Goal: Task Accomplishment & Management: Manage account settings

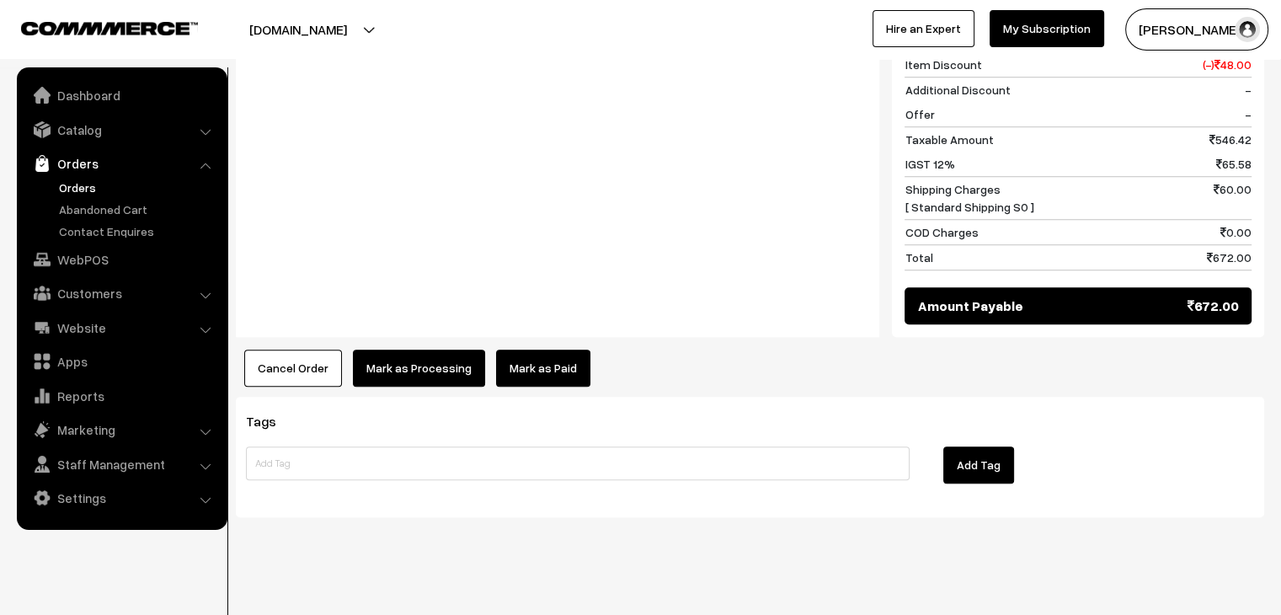
click at [522, 372] on link "Mark as Paid" at bounding box center [543, 368] width 94 height 37
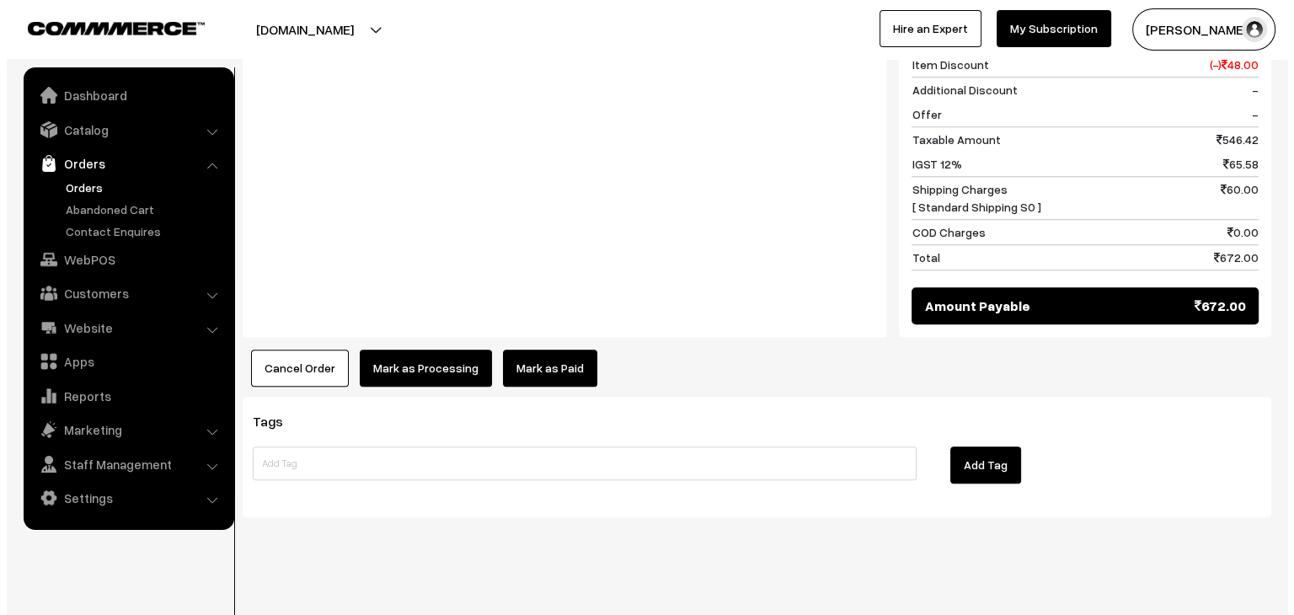
scroll to position [1323, 0]
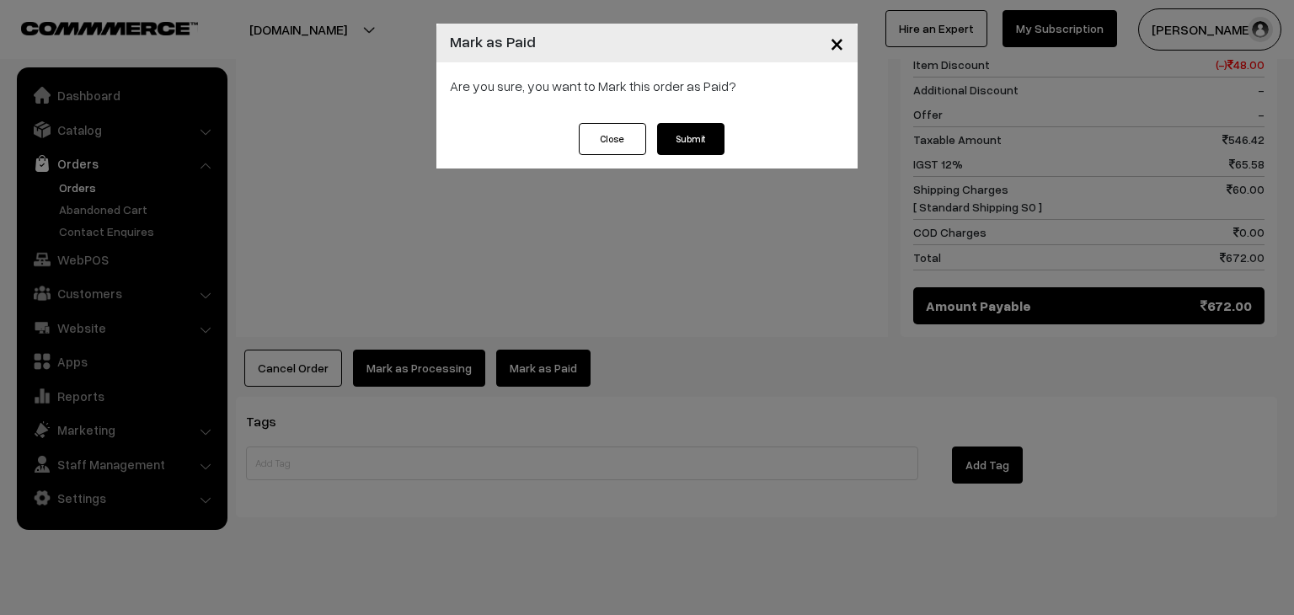
click at [685, 137] on button "Submit" at bounding box center [690, 139] width 67 height 32
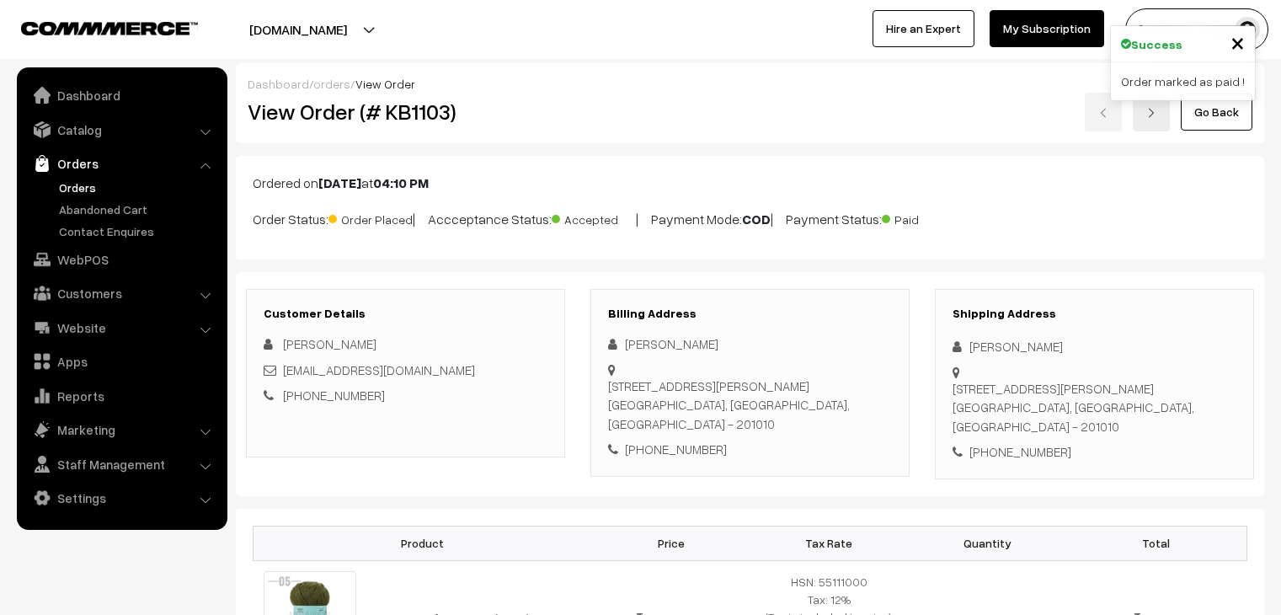
scroll to position [1314, 0]
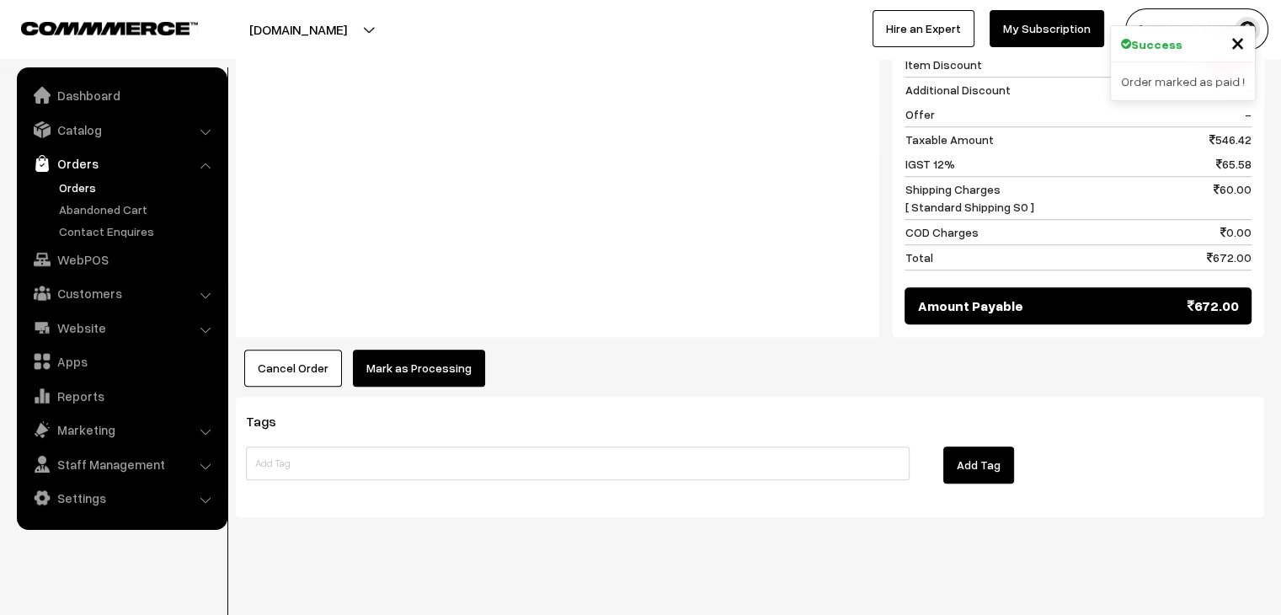
click at [452, 363] on button "Mark as Processing" at bounding box center [419, 368] width 132 height 37
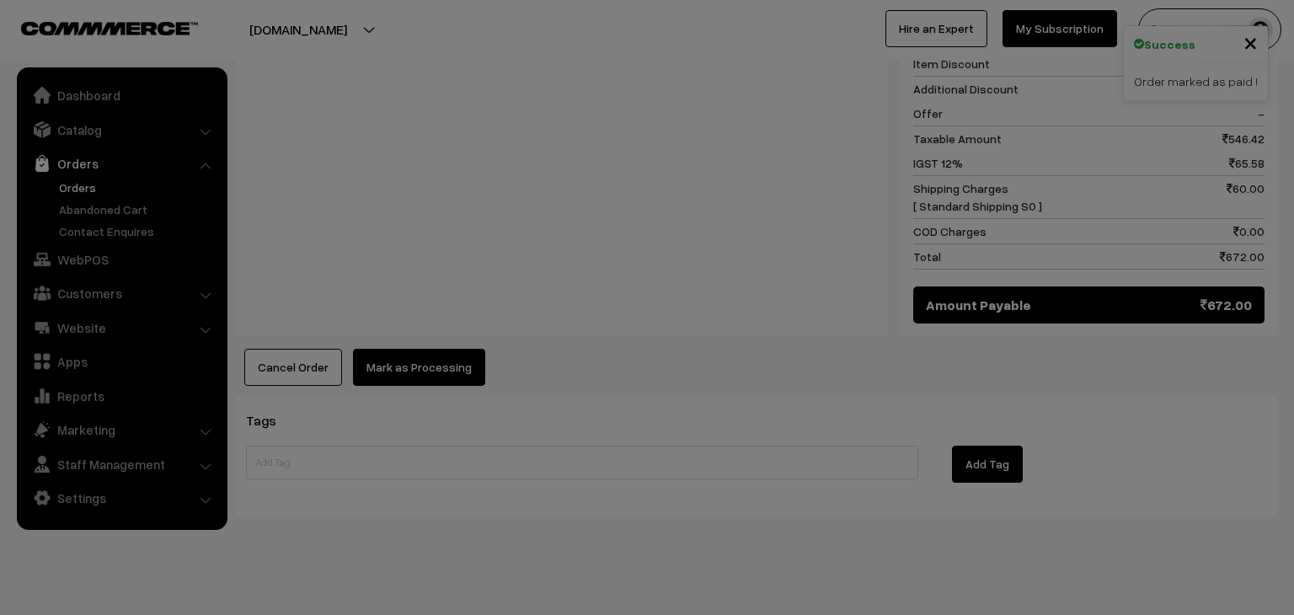
scroll to position [0, 0]
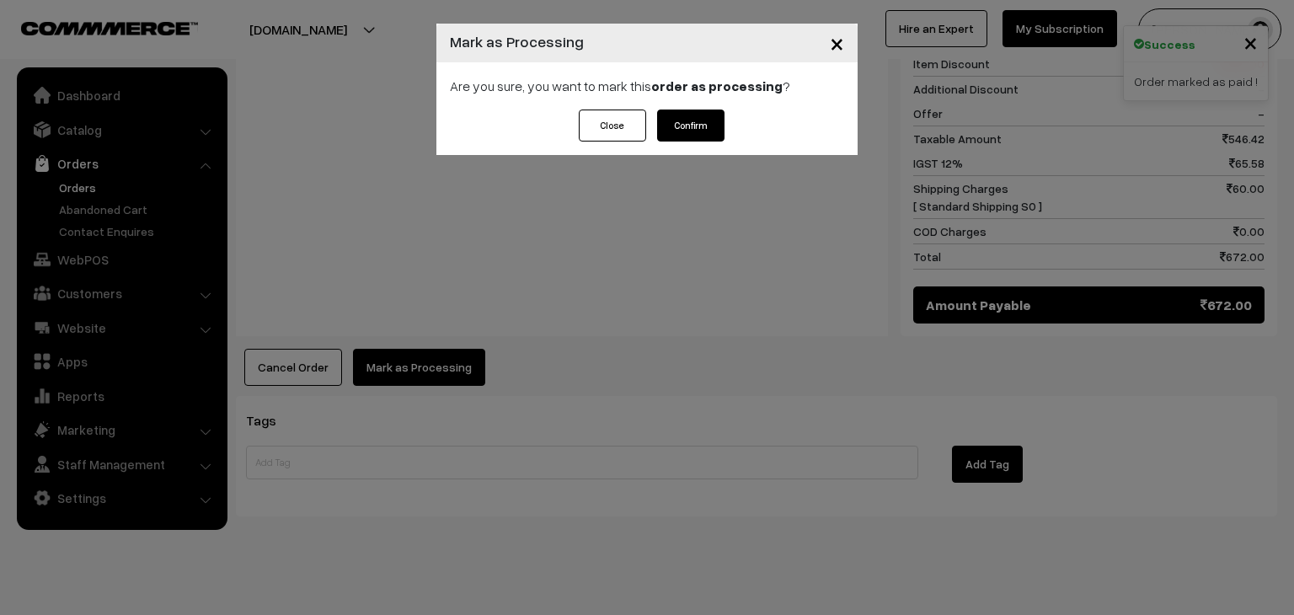
click at [687, 126] on button "Confirm" at bounding box center [690, 126] width 67 height 32
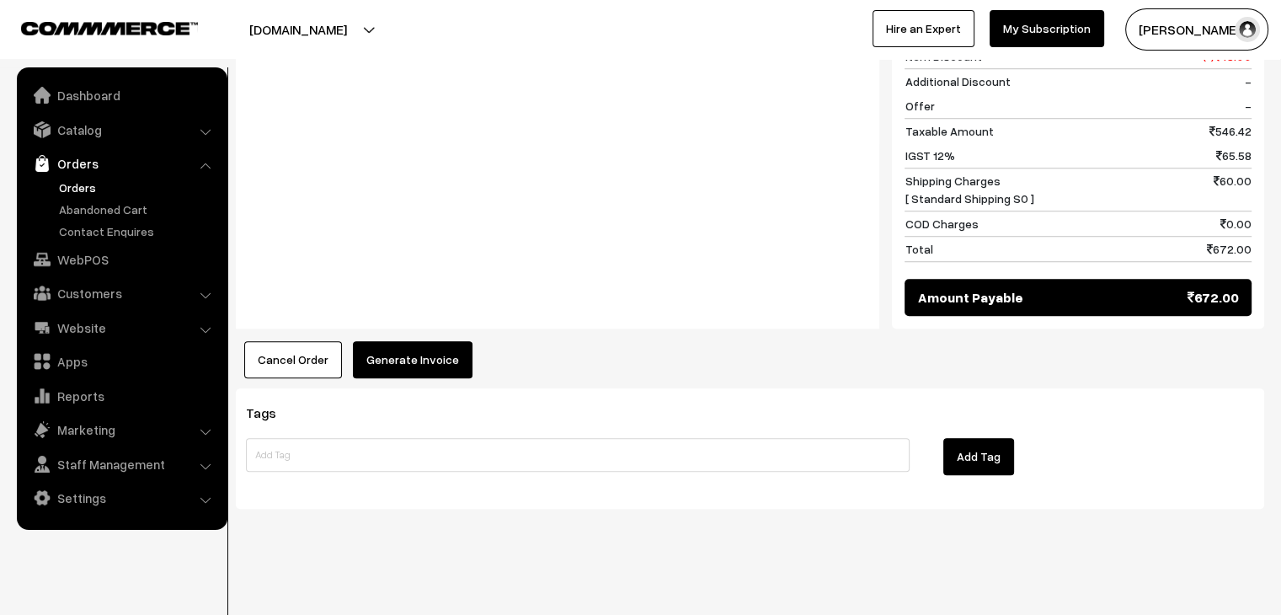
click at [409, 348] on button "Generate Invoice" at bounding box center [413, 359] width 120 height 37
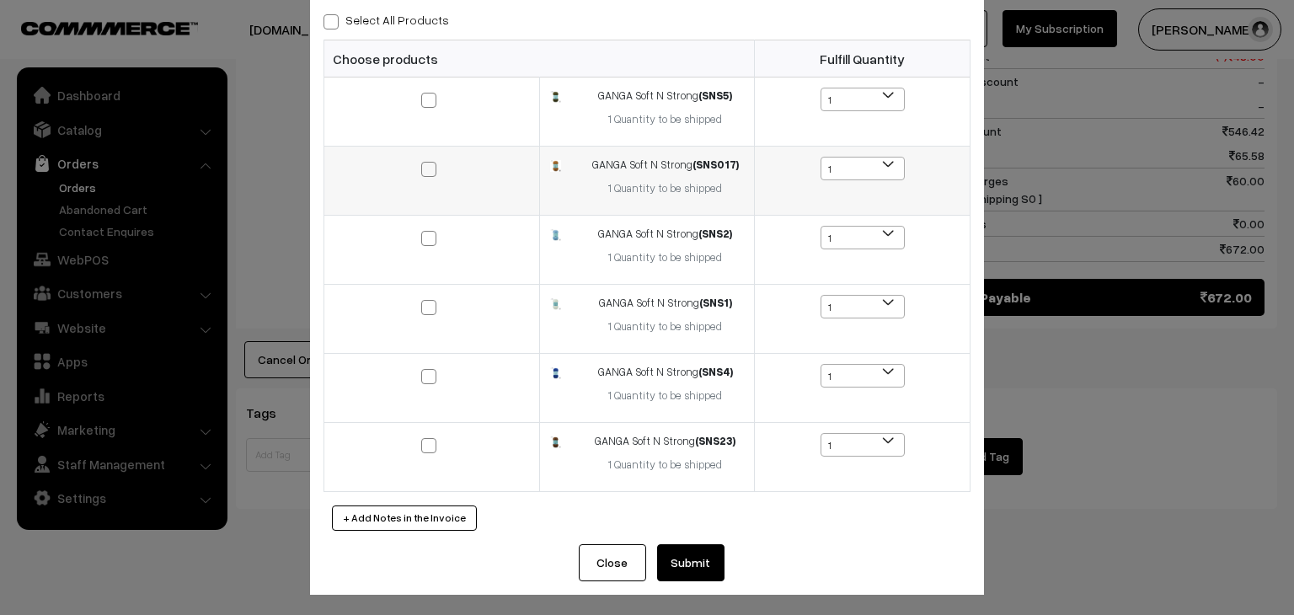
scroll to position [68, 0]
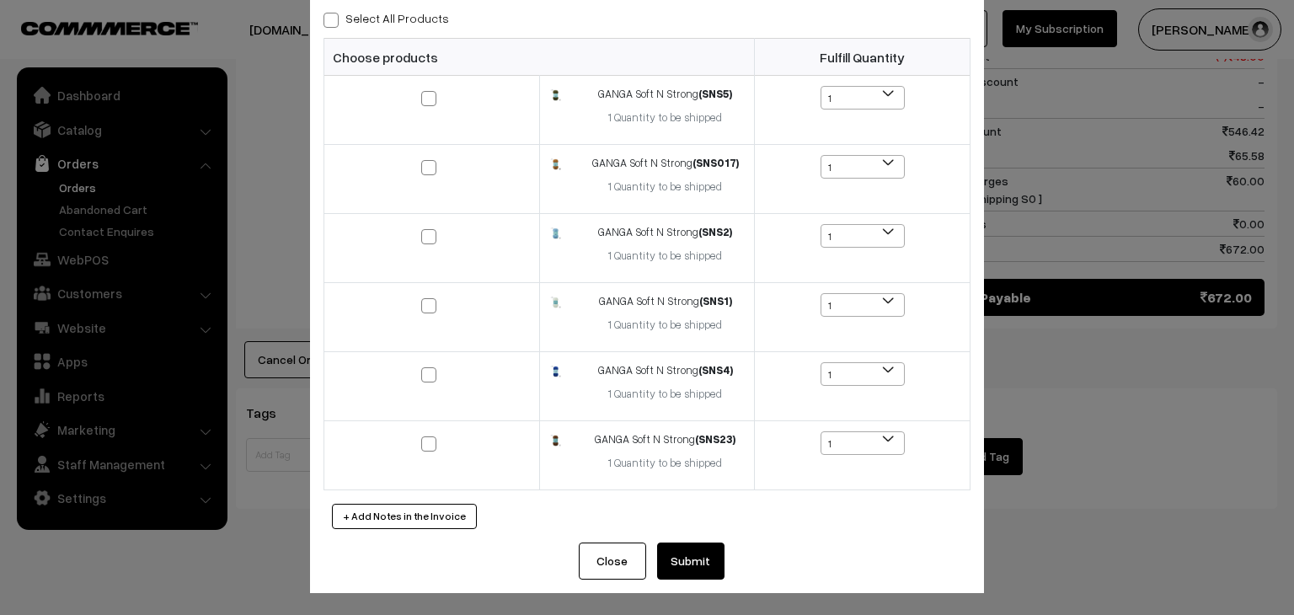
click at [327, 18] on span at bounding box center [330, 20] width 15 height 15
click at [327, 18] on input "Select All Products" at bounding box center [328, 17] width 11 height 11
checkbox input "true"
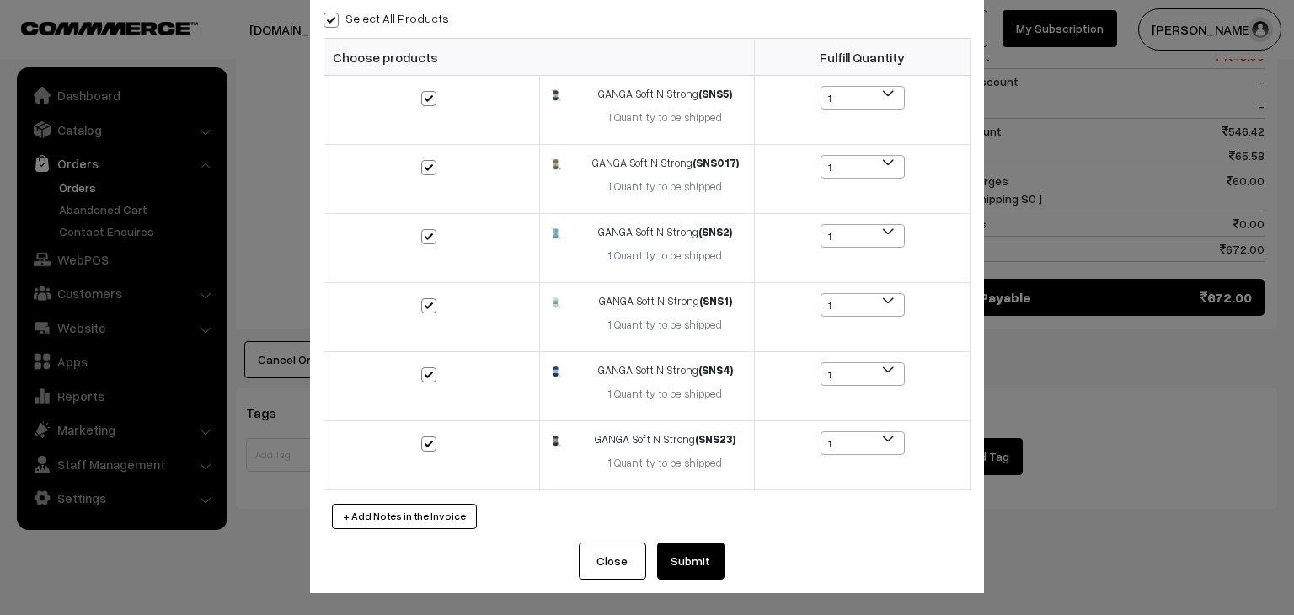
checkbox input "true"
click at [679, 553] on button "Submit" at bounding box center [690, 561] width 67 height 37
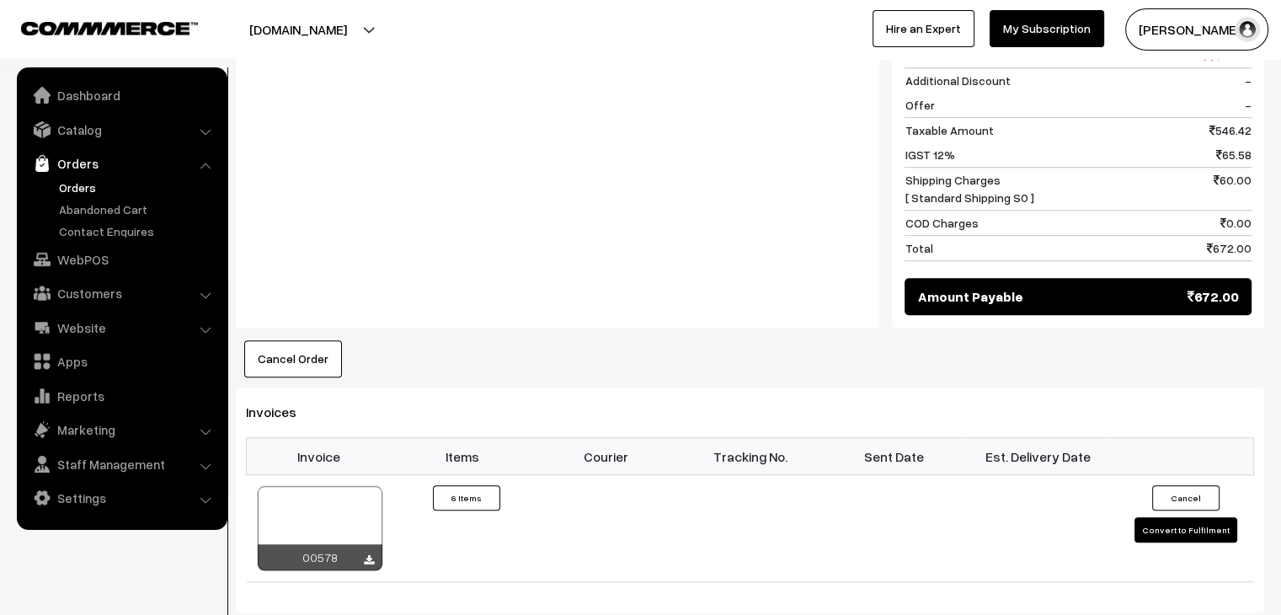
scroll to position [1323, 0]
click at [89, 184] on link "Orders" at bounding box center [138, 188] width 167 height 18
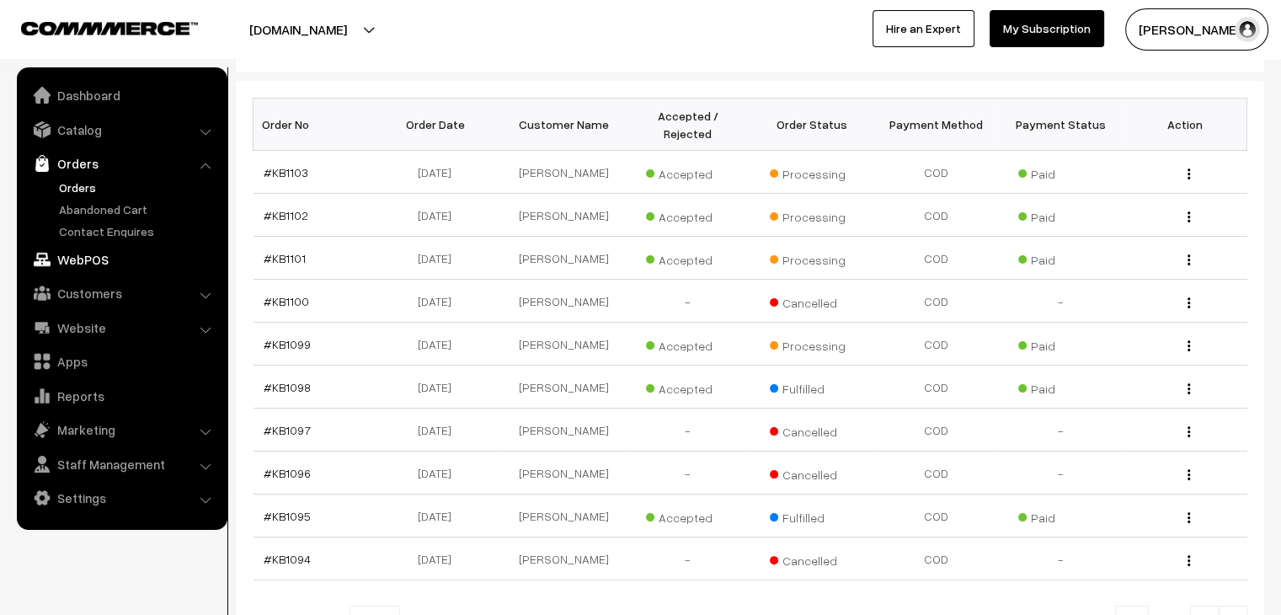
scroll to position [253, 0]
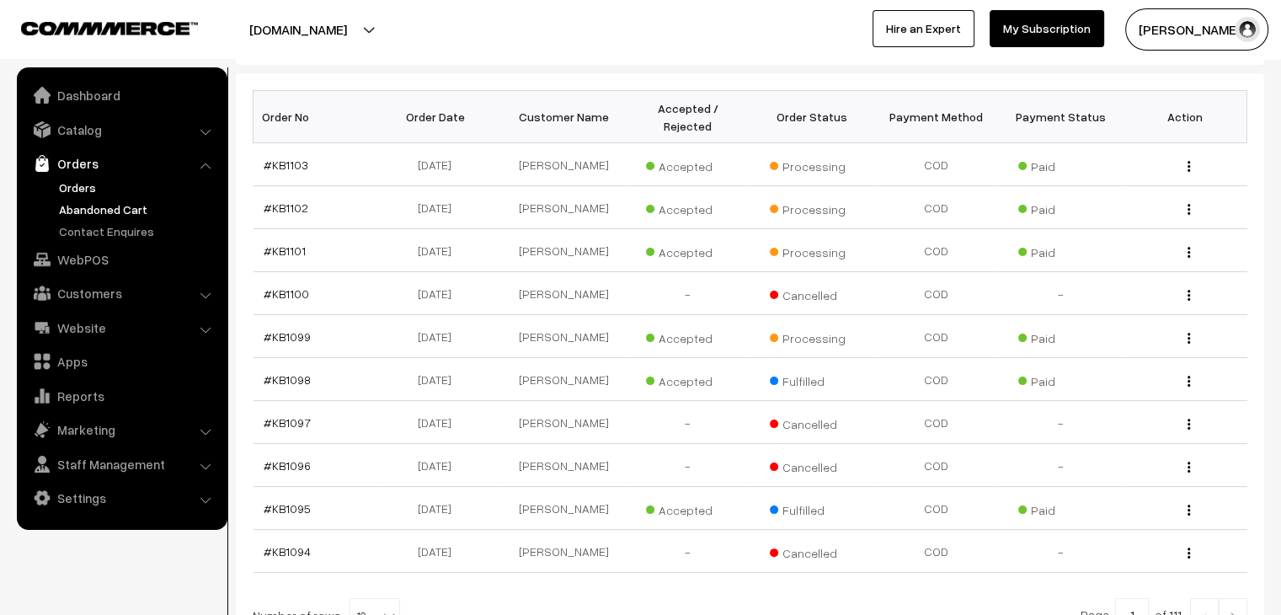
click at [99, 201] on link "Abandoned Cart" at bounding box center [138, 210] width 167 height 18
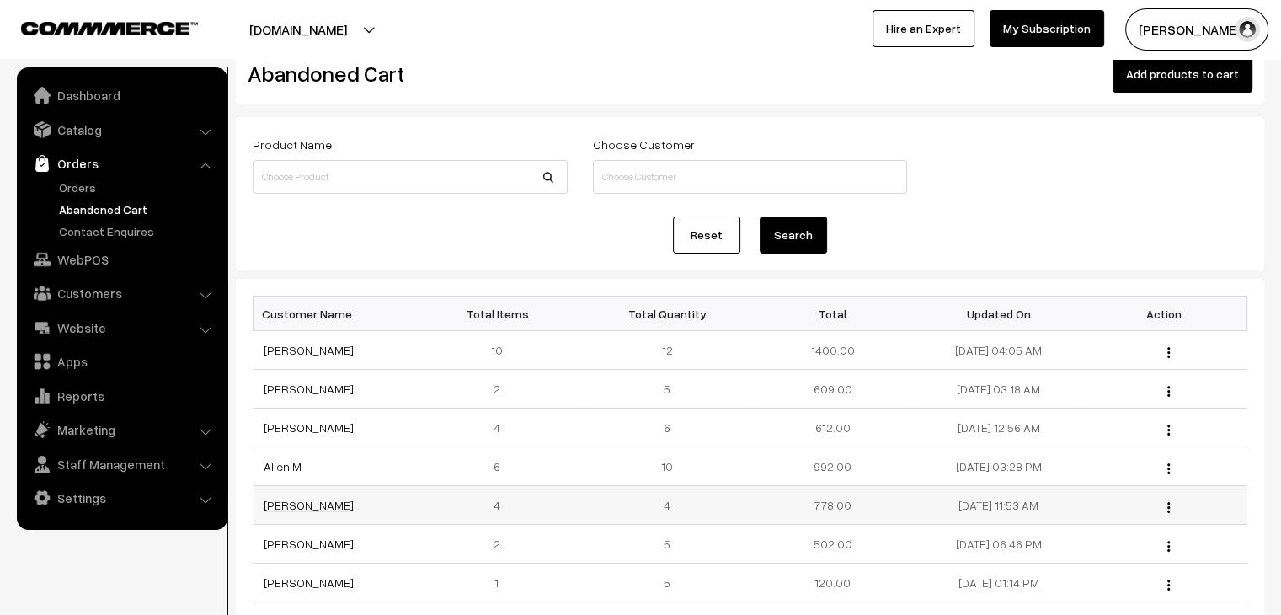
scroll to position [84, 0]
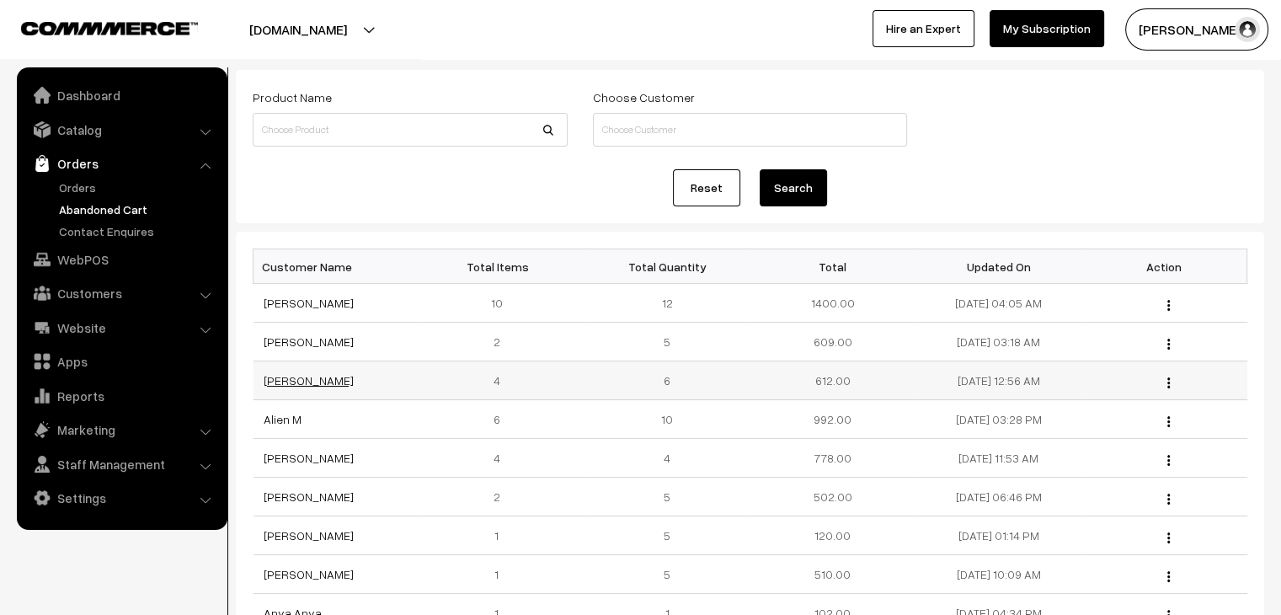
click at [292, 377] on link "[PERSON_NAME]" at bounding box center [309, 380] width 90 height 14
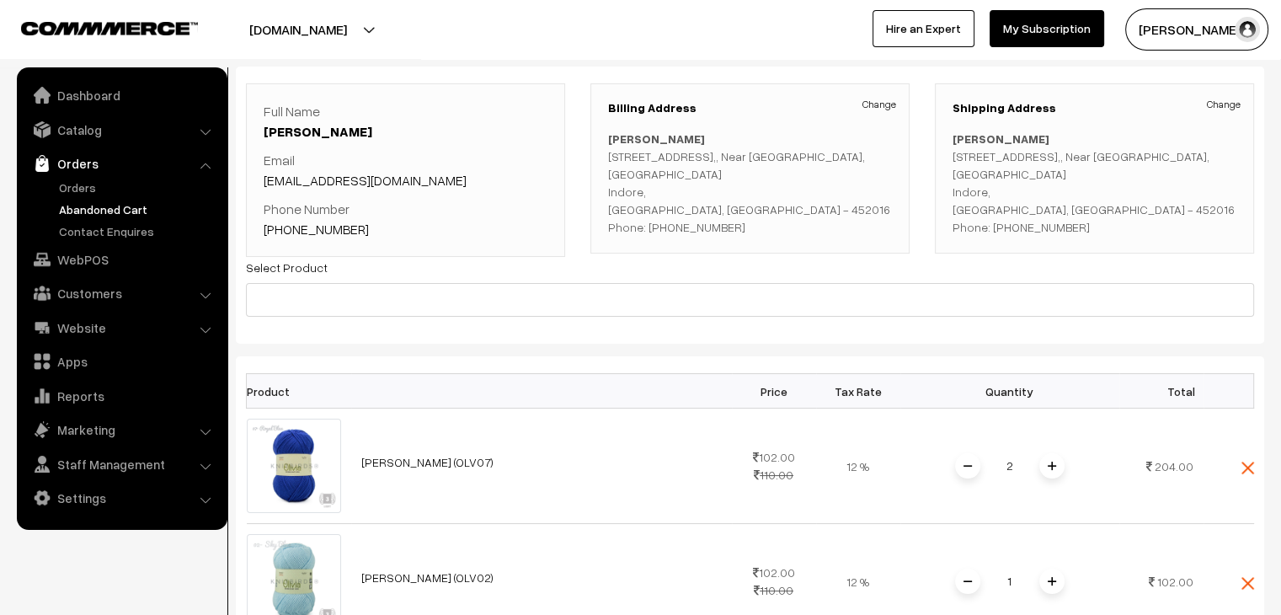
scroll to position [84, 0]
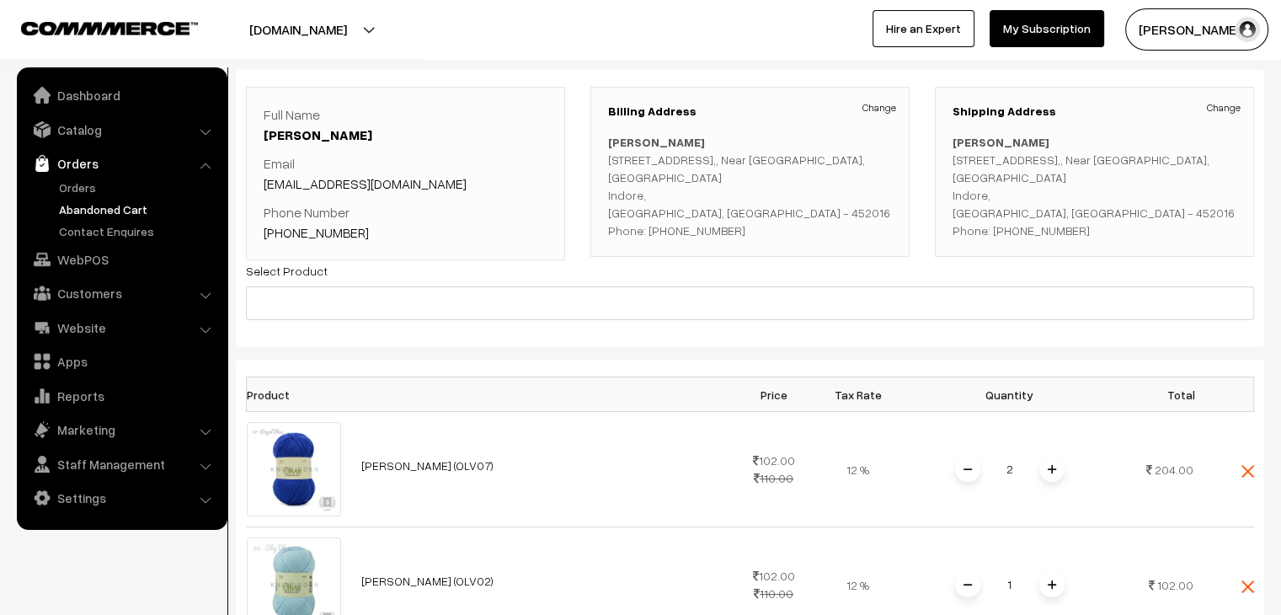
click at [326, 401] on th "Product" at bounding box center [299, 394] width 104 height 35
click at [93, 191] on link "Orders" at bounding box center [138, 188] width 167 height 18
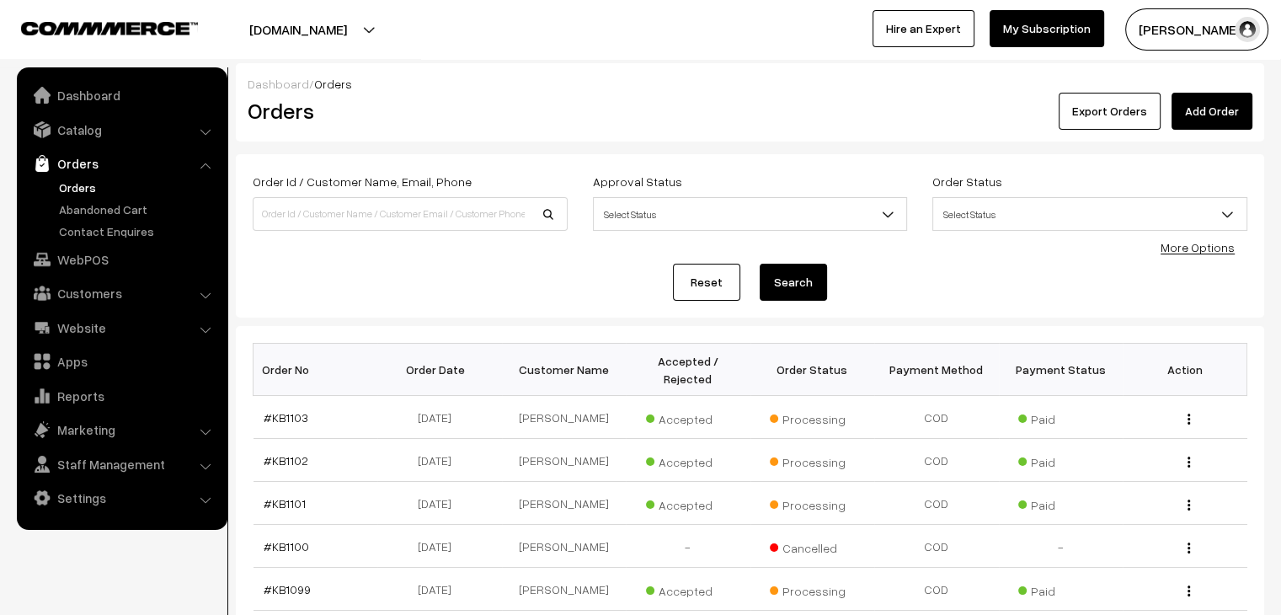
click at [109, 199] on ul "Orders" at bounding box center [122, 209] width 202 height 61
click at [114, 206] on link "Abandoned Cart" at bounding box center [138, 210] width 167 height 18
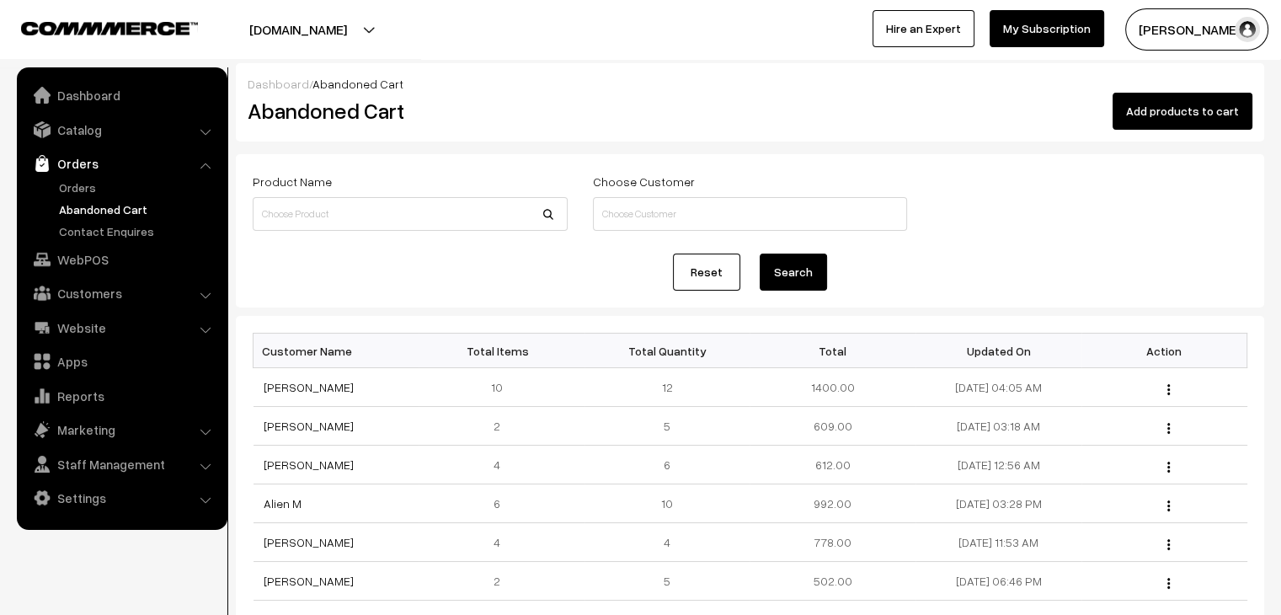
click at [282, 382] on link "Indra Rajappa" at bounding box center [309, 387] width 90 height 14
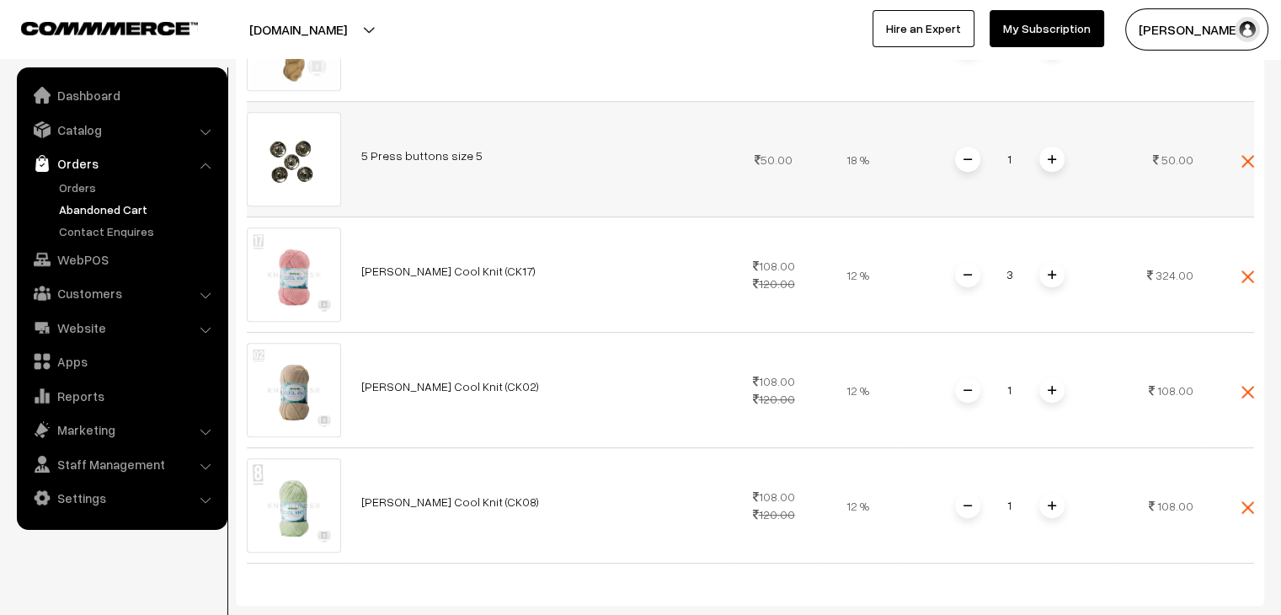
scroll to position [758, 0]
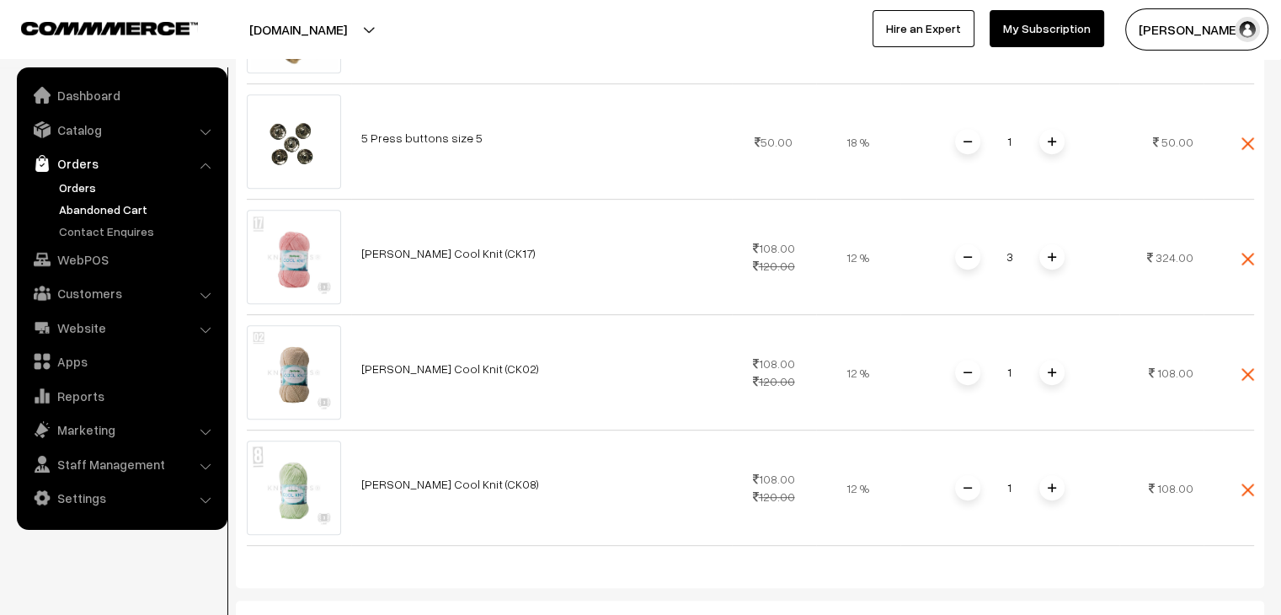
click at [87, 193] on link "Orders" at bounding box center [138, 188] width 167 height 18
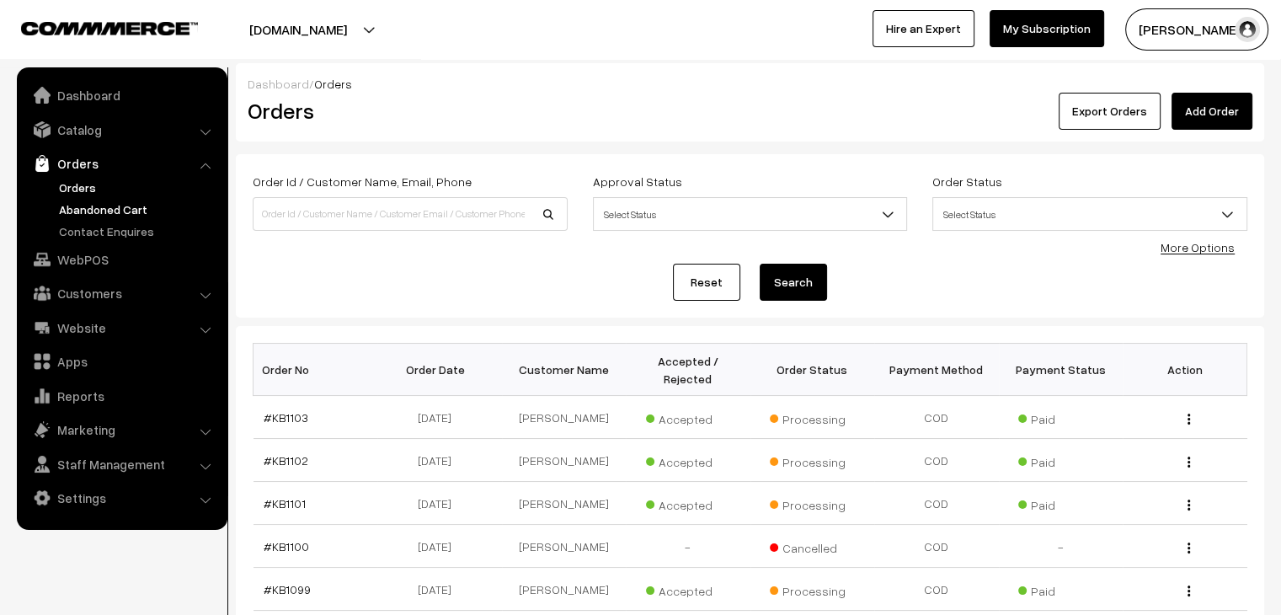
click at [104, 214] on link "Abandoned Cart" at bounding box center [138, 210] width 167 height 18
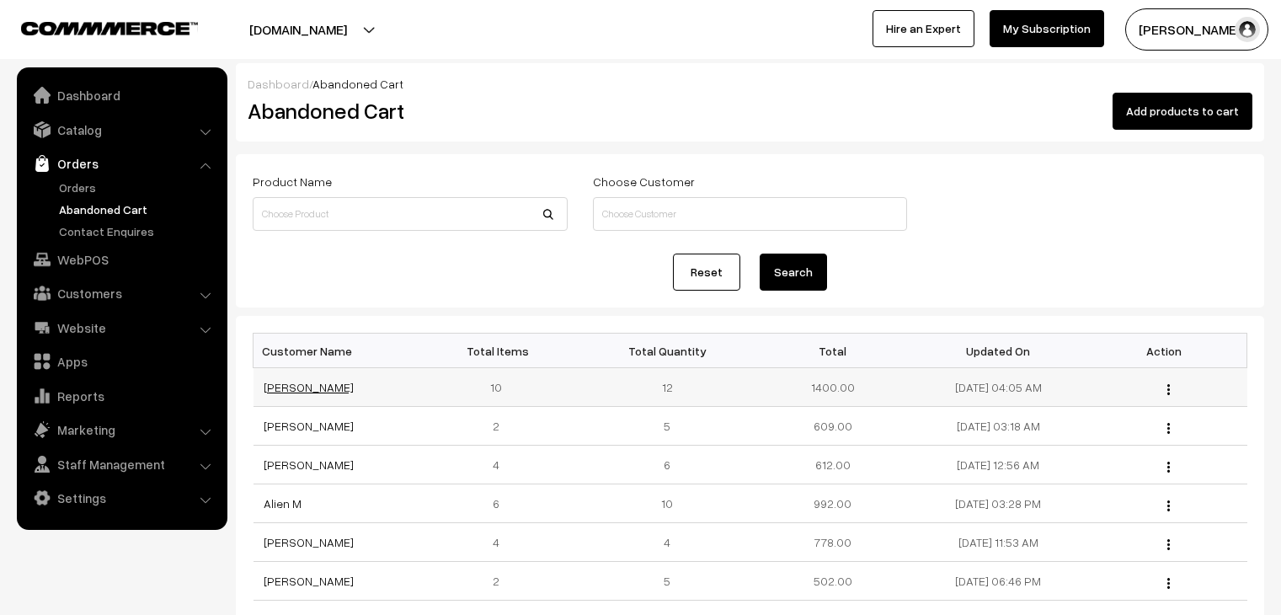
click at [318, 385] on link "Indra Rajappa" at bounding box center [309, 387] width 90 height 14
click at [306, 391] on link "[PERSON_NAME]" at bounding box center [309, 387] width 90 height 14
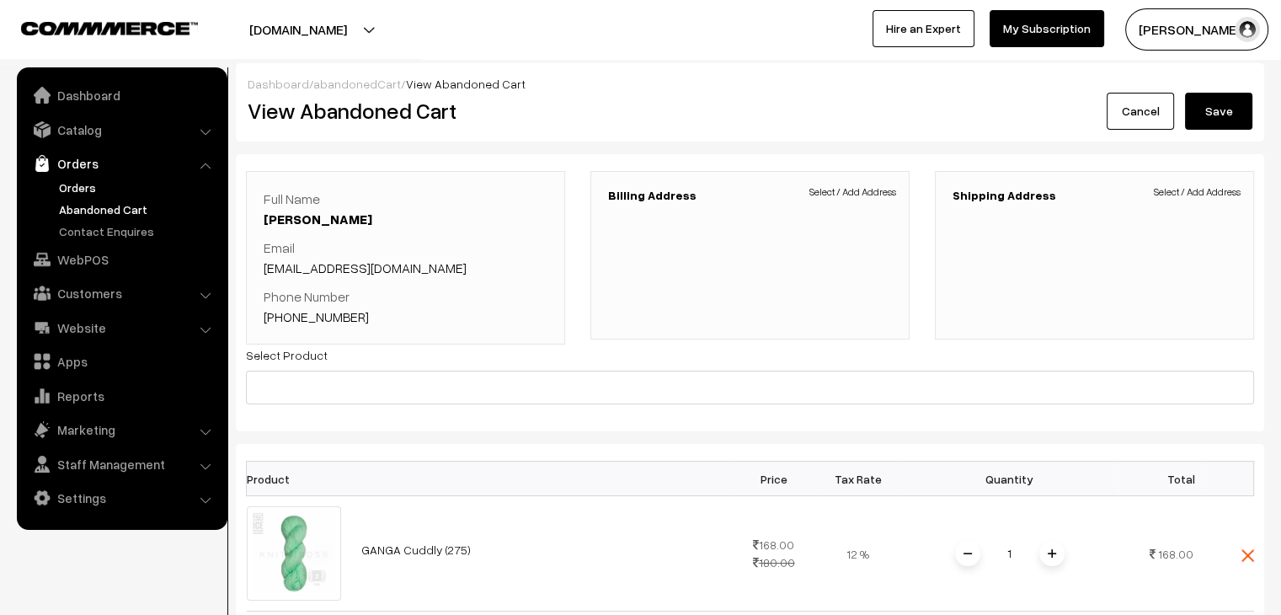
click at [59, 187] on link "Orders" at bounding box center [138, 188] width 167 height 18
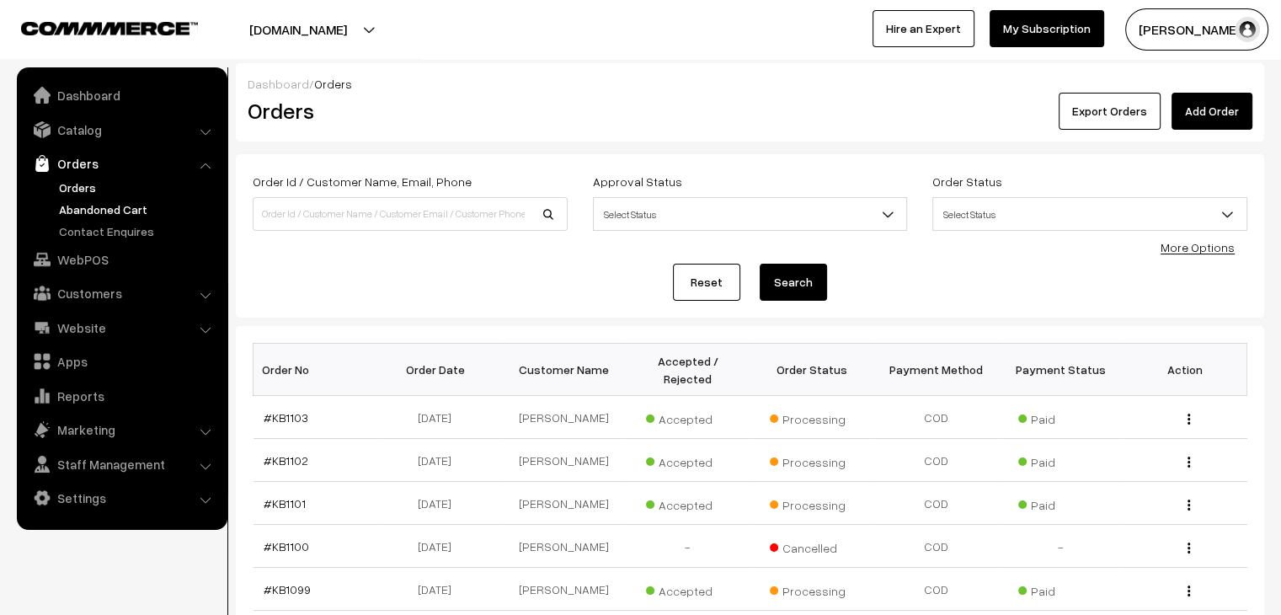
click at [126, 205] on link "Abandoned Cart" at bounding box center [138, 210] width 167 height 18
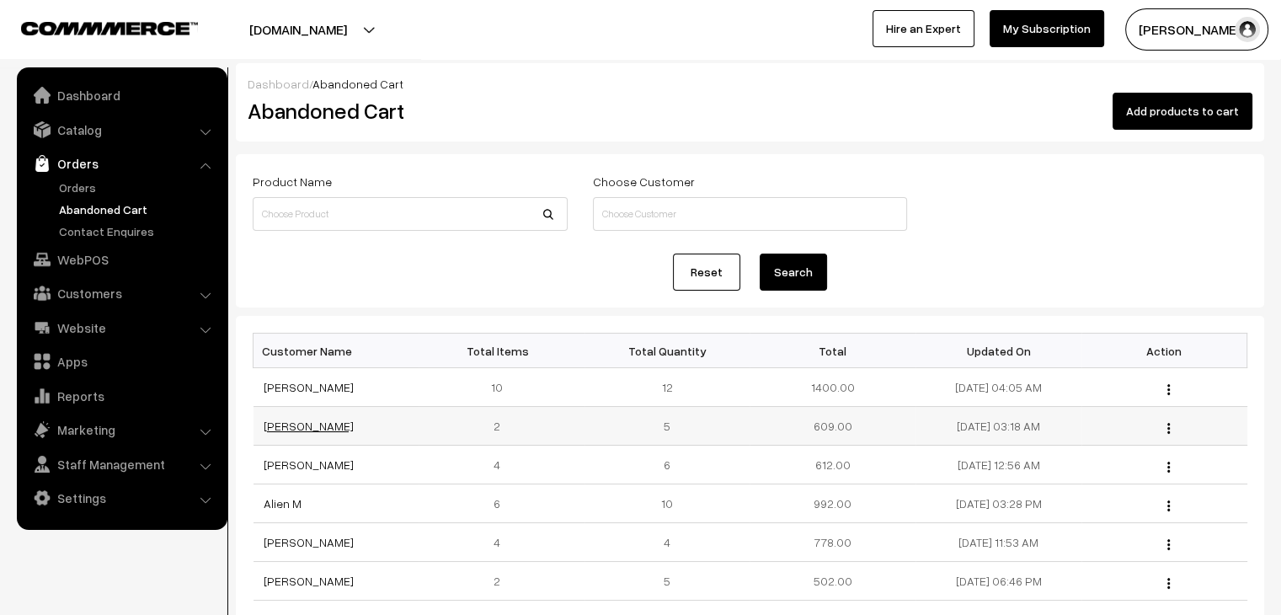
click at [298, 431] on link "[PERSON_NAME]" at bounding box center [309, 426] width 90 height 14
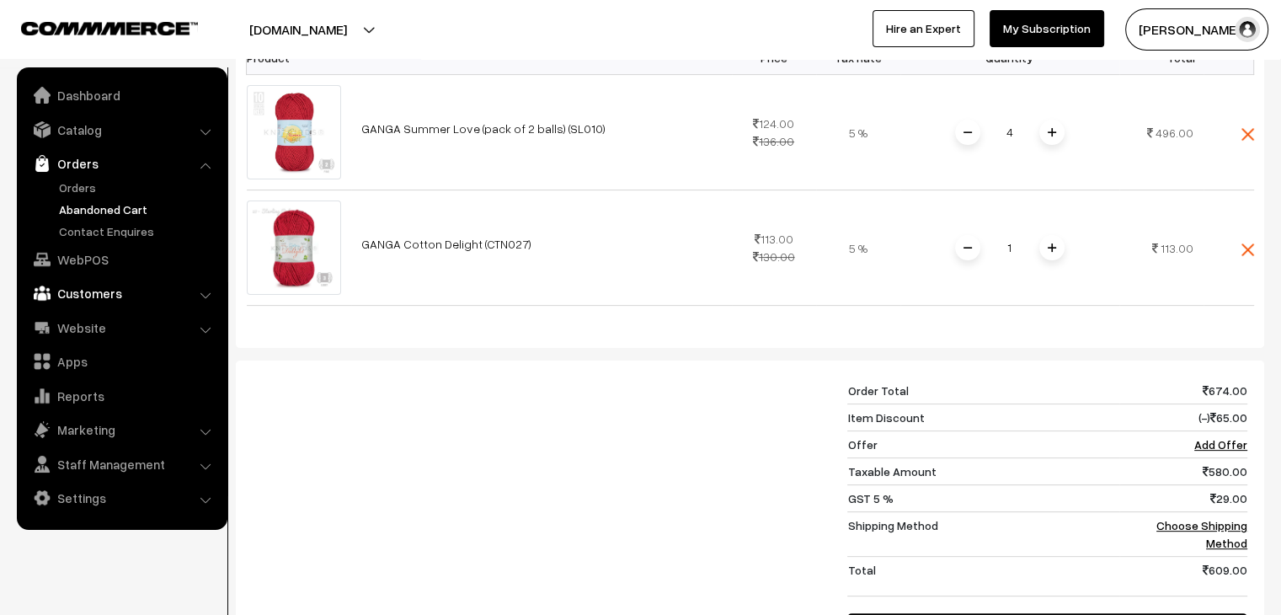
scroll to position [421, 0]
click at [82, 183] on link "Orders" at bounding box center [138, 188] width 167 height 18
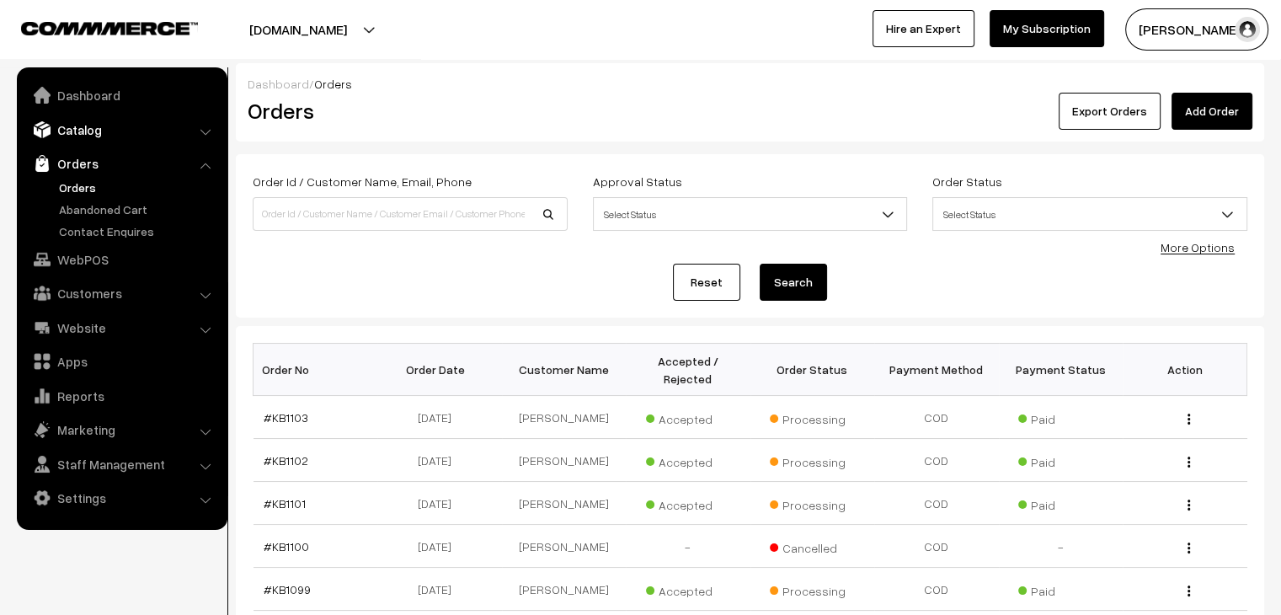
click at [81, 136] on link "Catalog" at bounding box center [121, 130] width 201 height 30
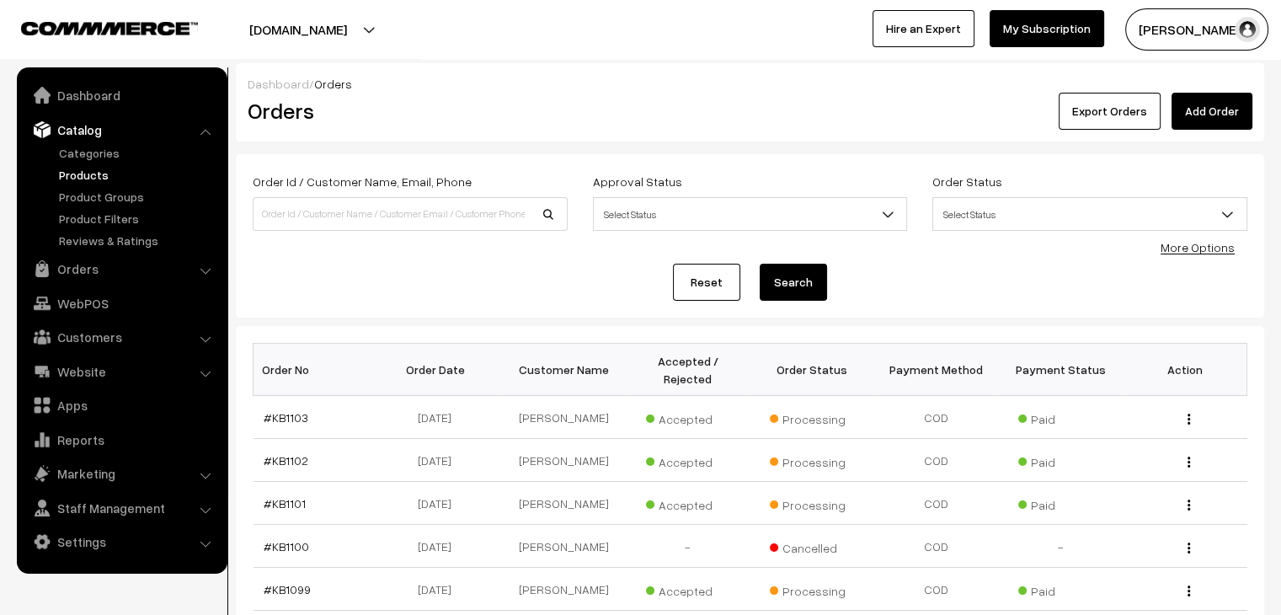
click at [92, 180] on link "Products" at bounding box center [138, 175] width 167 height 18
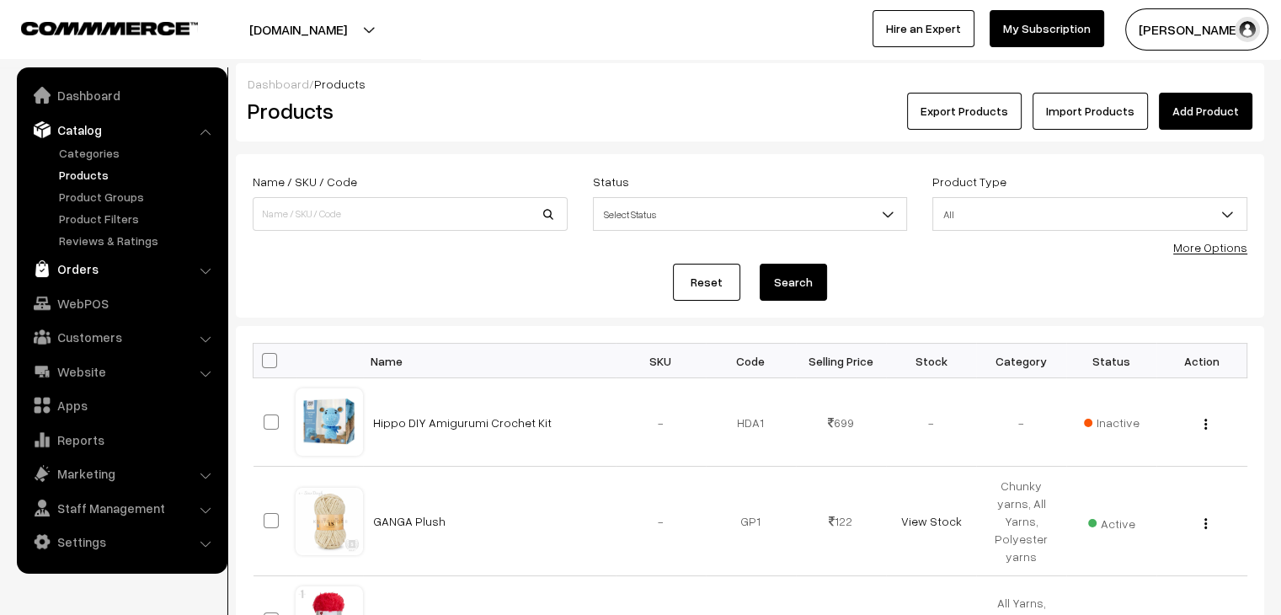
click at [74, 272] on link "Orders" at bounding box center [121, 269] width 201 height 30
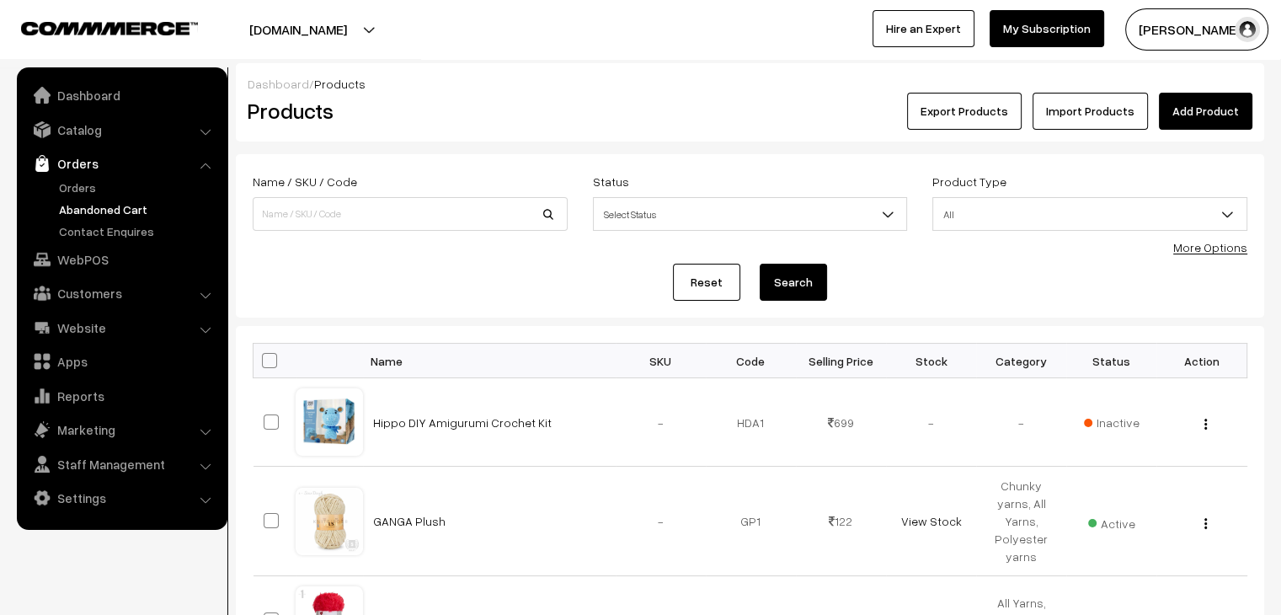
click at [105, 214] on link "Abandoned Cart" at bounding box center [138, 210] width 167 height 18
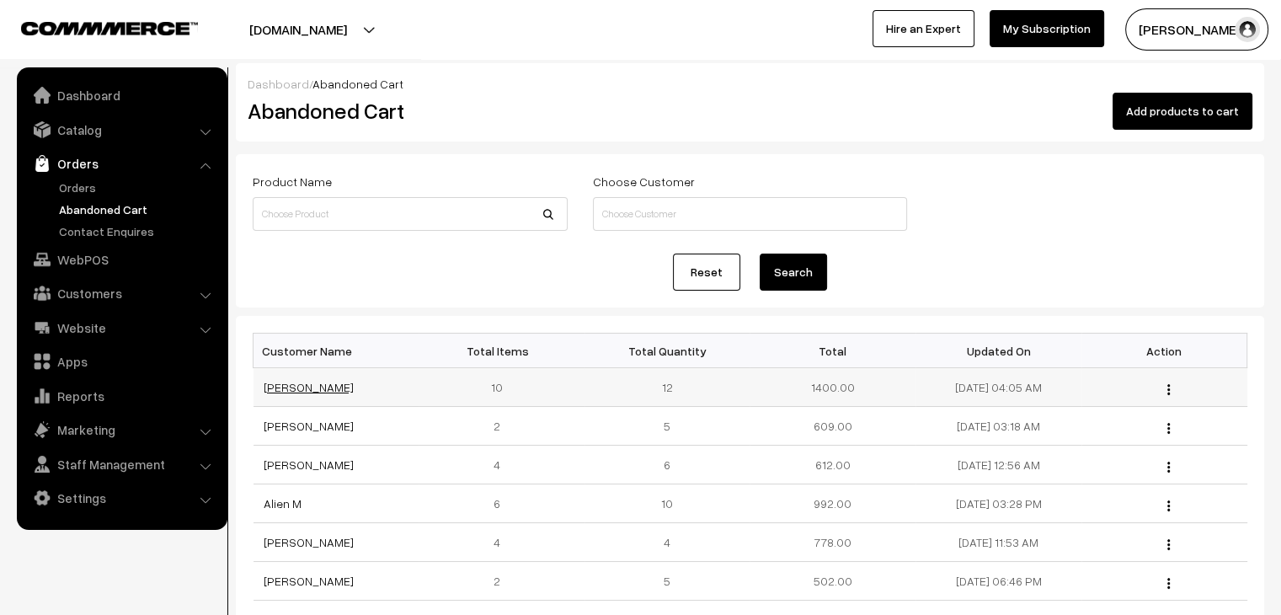
click at [304, 388] on link "[PERSON_NAME]" at bounding box center [309, 387] width 90 height 14
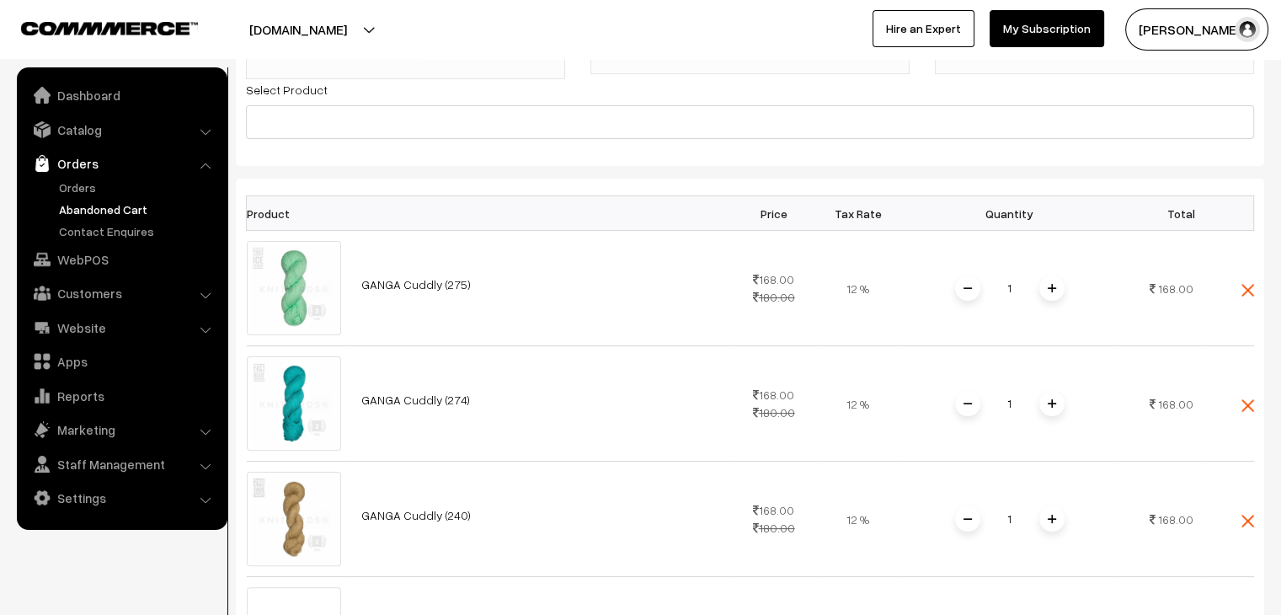
scroll to position [253, 0]
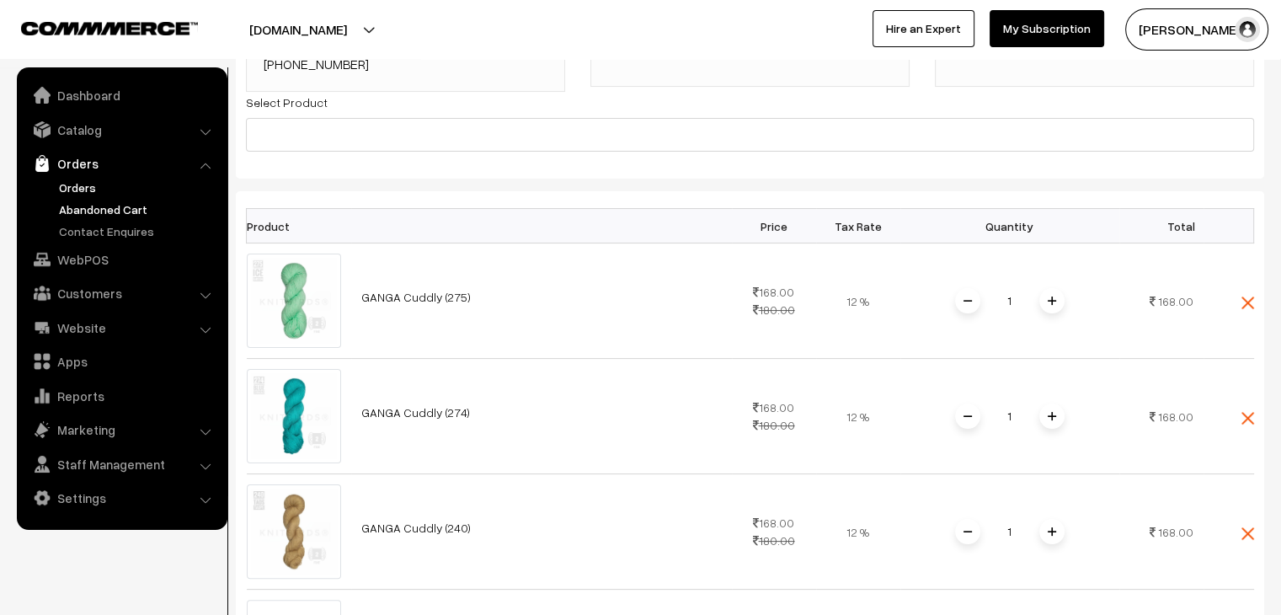
click at [76, 189] on link "Orders" at bounding box center [138, 188] width 167 height 18
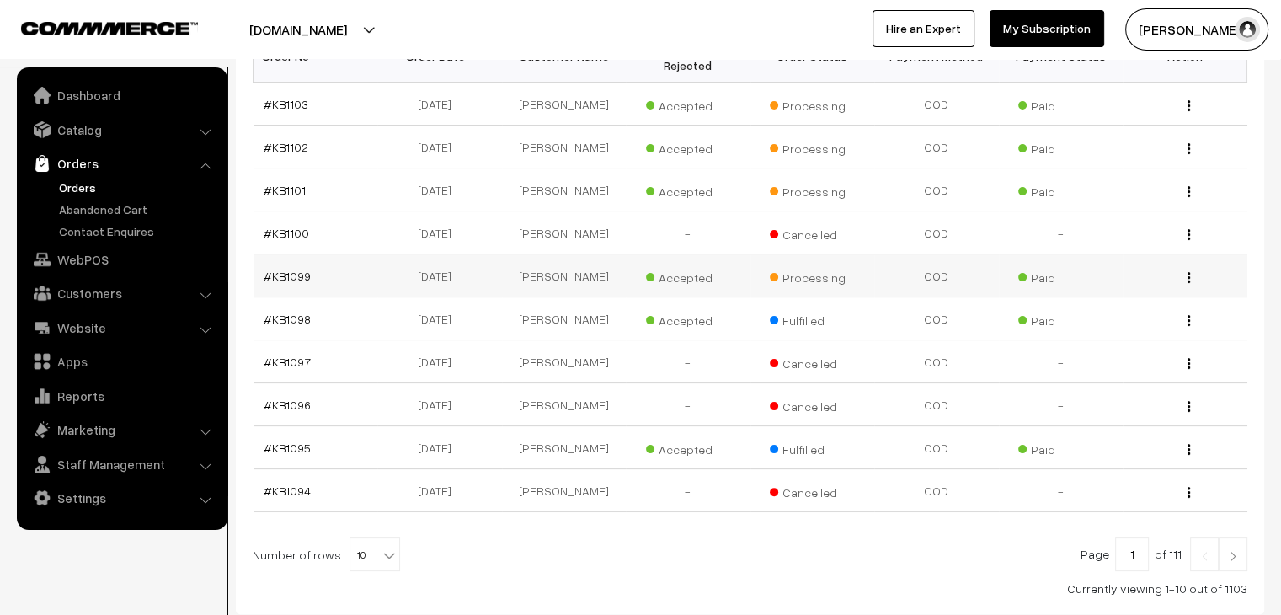
scroll to position [337, 0]
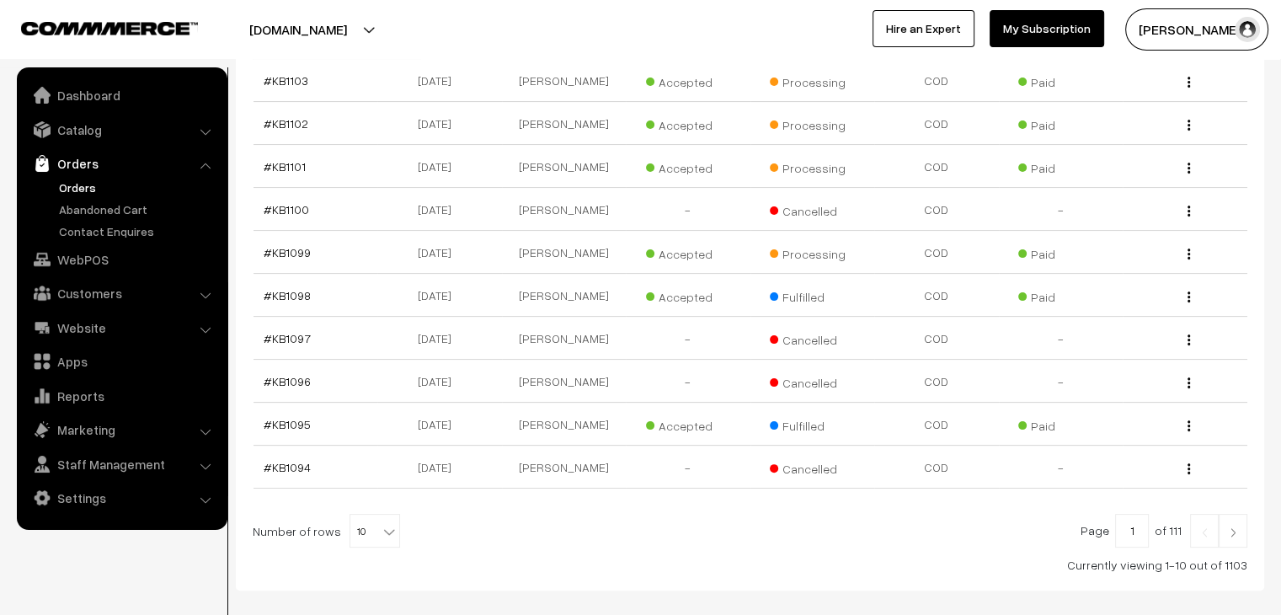
click at [381, 523] on b at bounding box center [389, 531] width 17 height 17
select select "100"
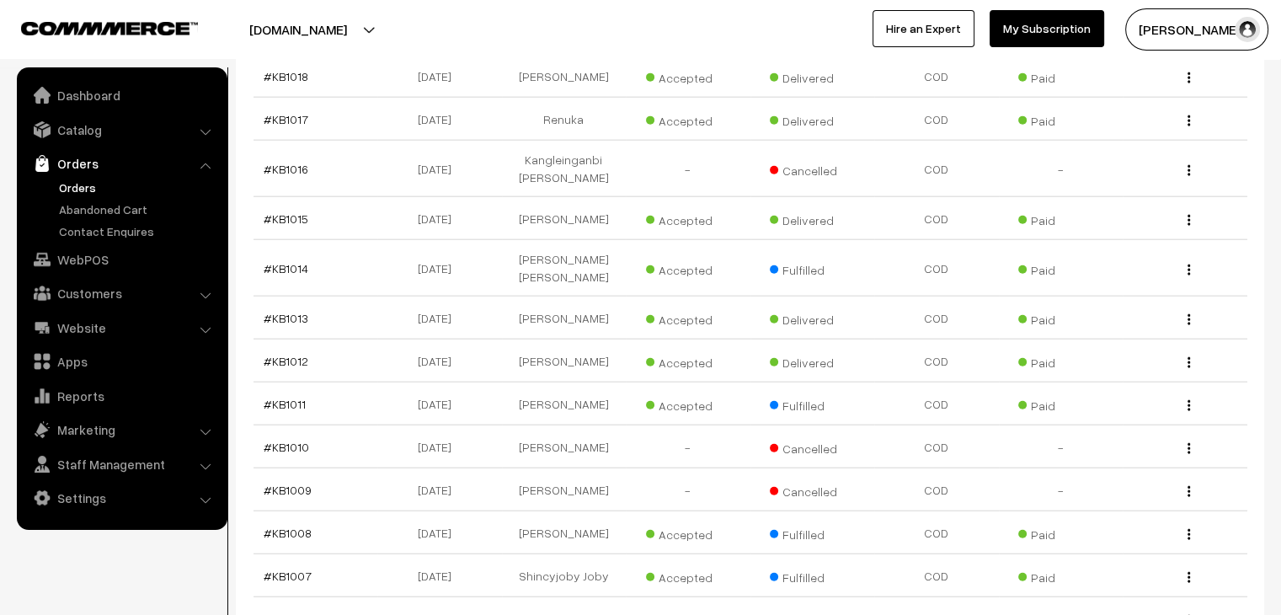
scroll to position [4014, 0]
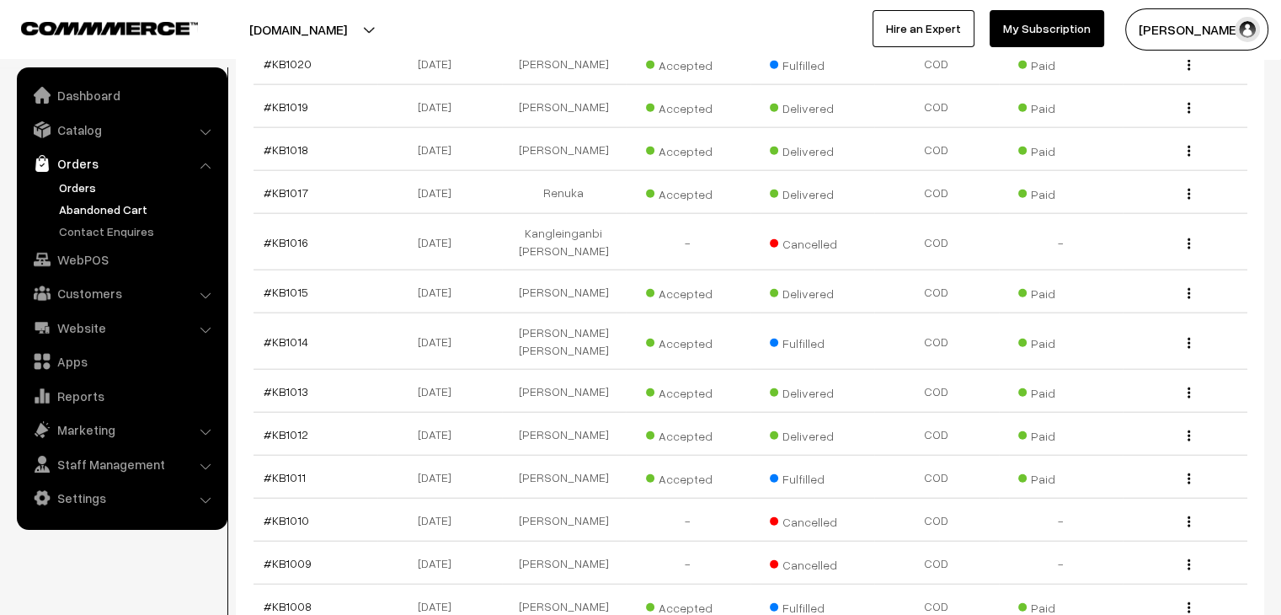
click at [88, 206] on link "Abandoned Cart" at bounding box center [138, 210] width 167 height 18
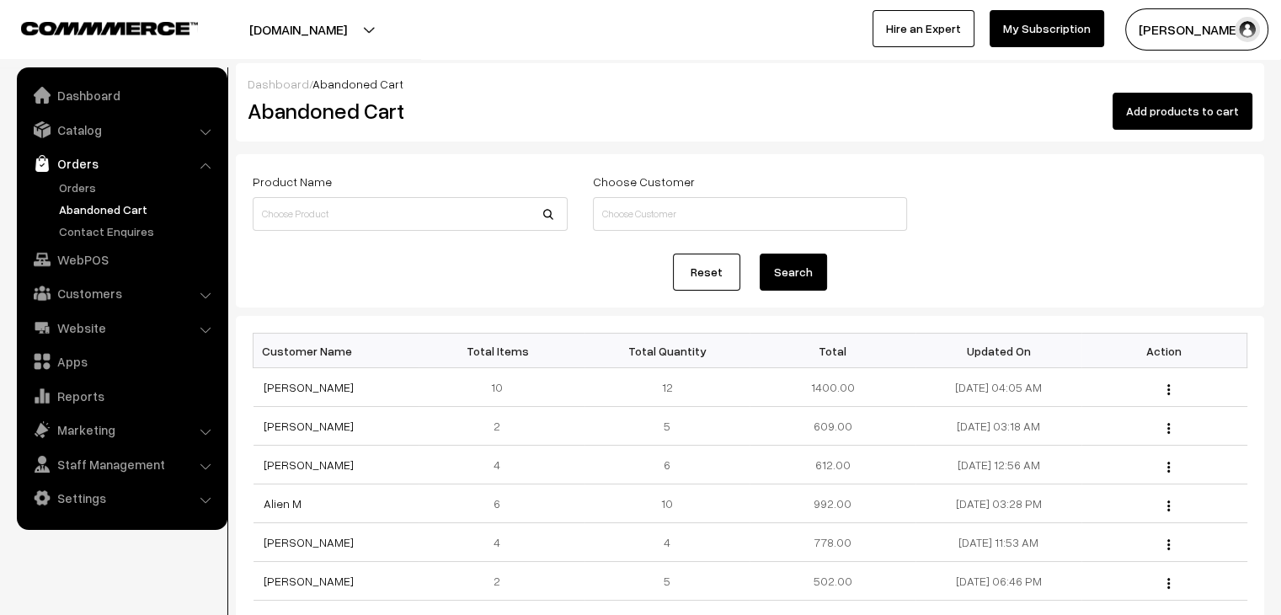
click at [85, 206] on link "Abandoned Cart" at bounding box center [138, 210] width 167 height 18
click at [308, 390] on link "Gayatri Rathod" at bounding box center [309, 387] width 90 height 14
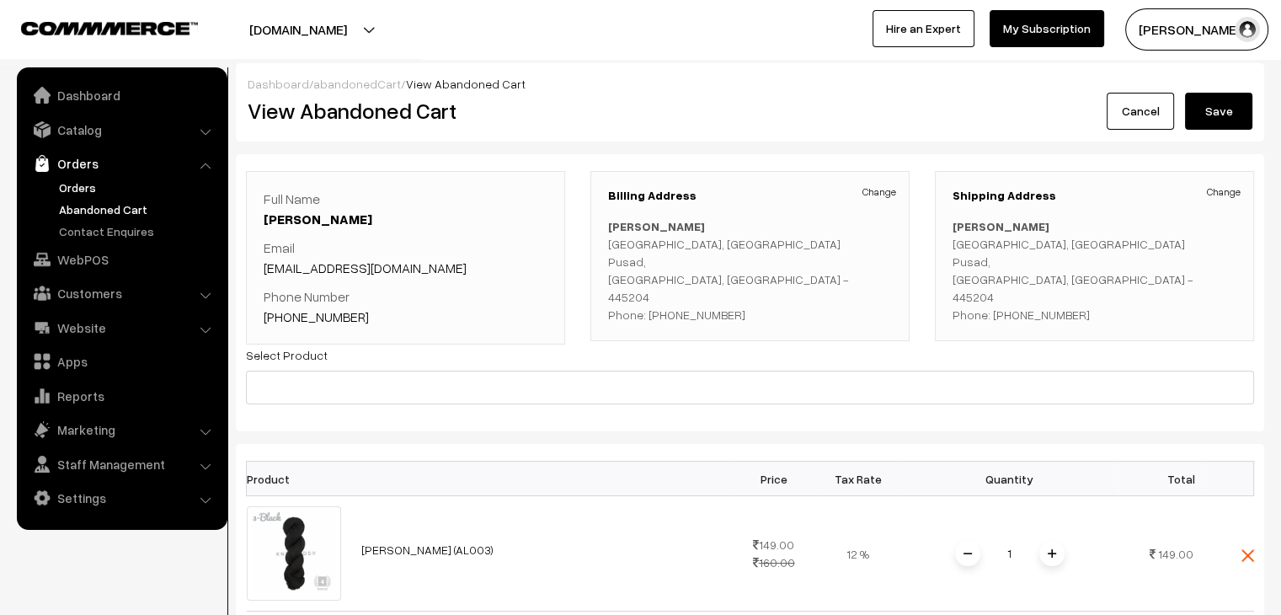
click at [69, 186] on link "Orders" at bounding box center [138, 188] width 167 height 18
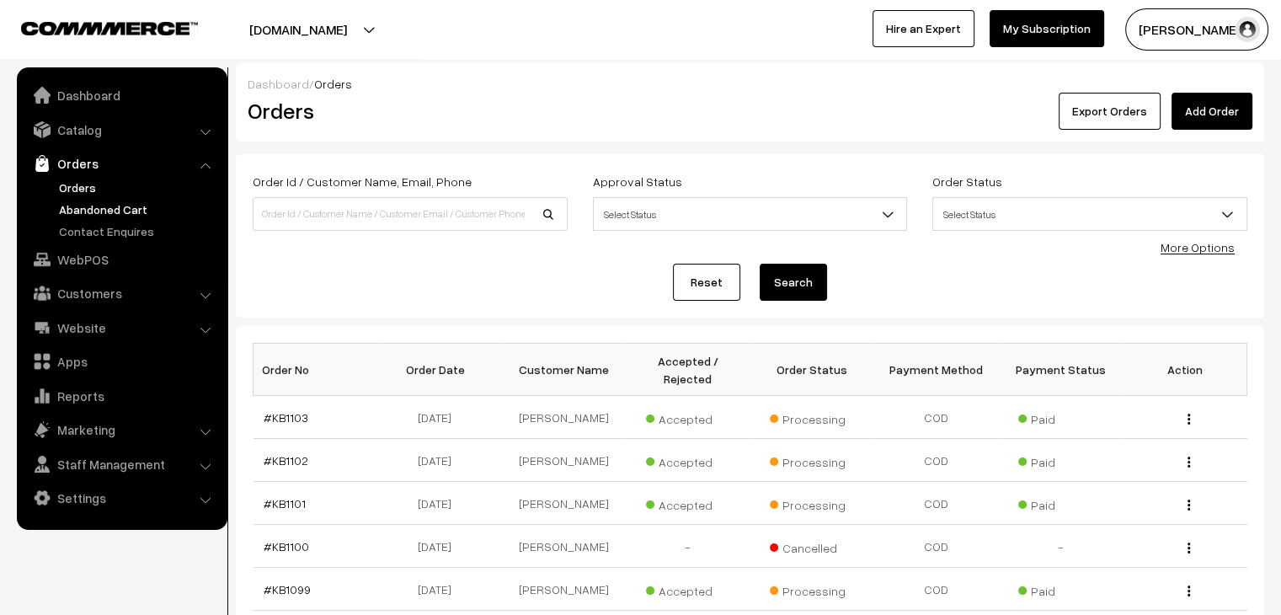
click at [100, 206] on link "Abandoned Cart" at bounding box center [138, 210] width 167 height 18
